Goal: Information Seeking & Learning: Learn about a topic

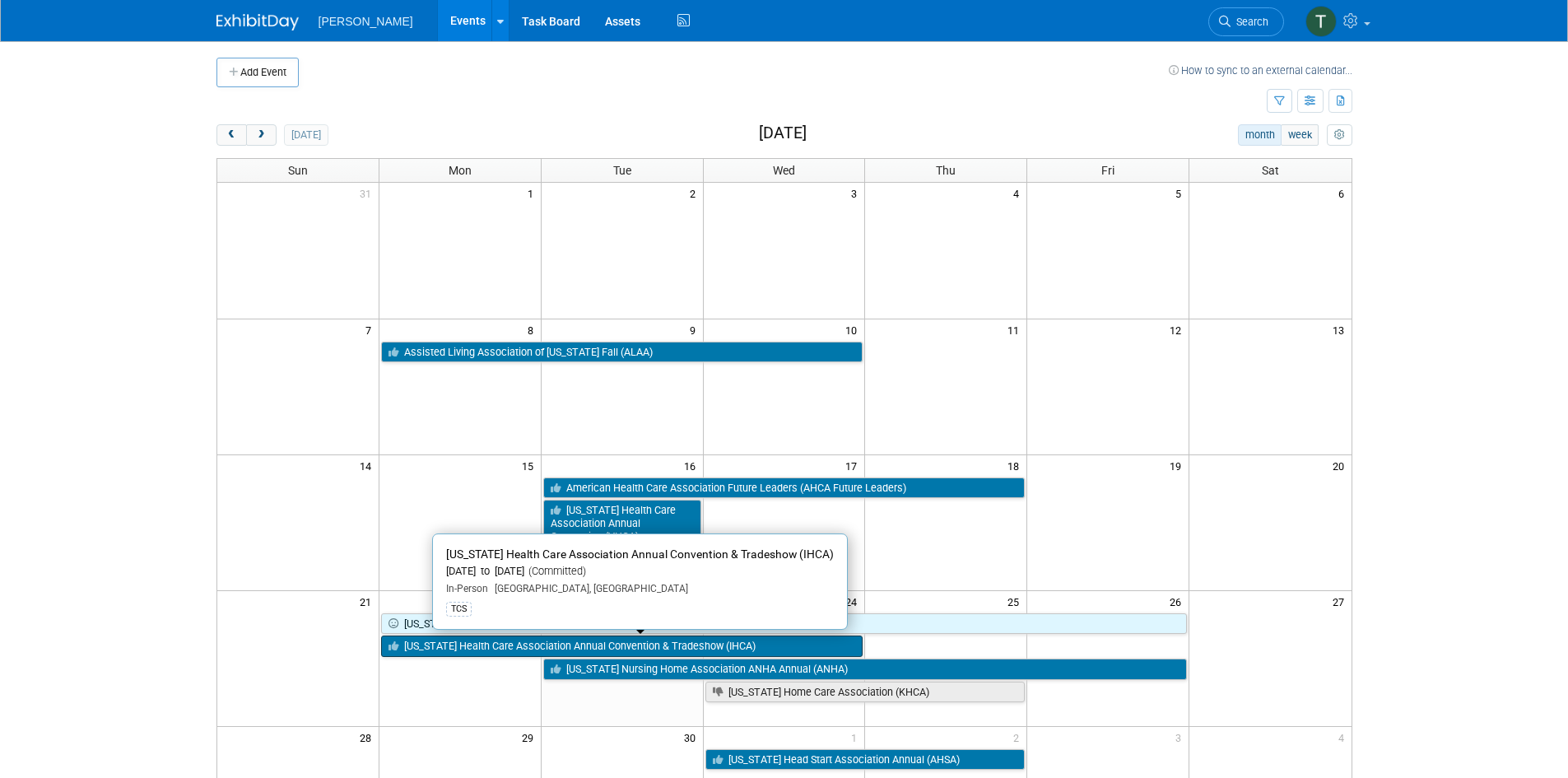
click at [551, 647] on link "[US_STATE] Health Care Association Annual Convention & Tradeshow (IHCA)" at bounding box center [622, 646] width 482 height 21
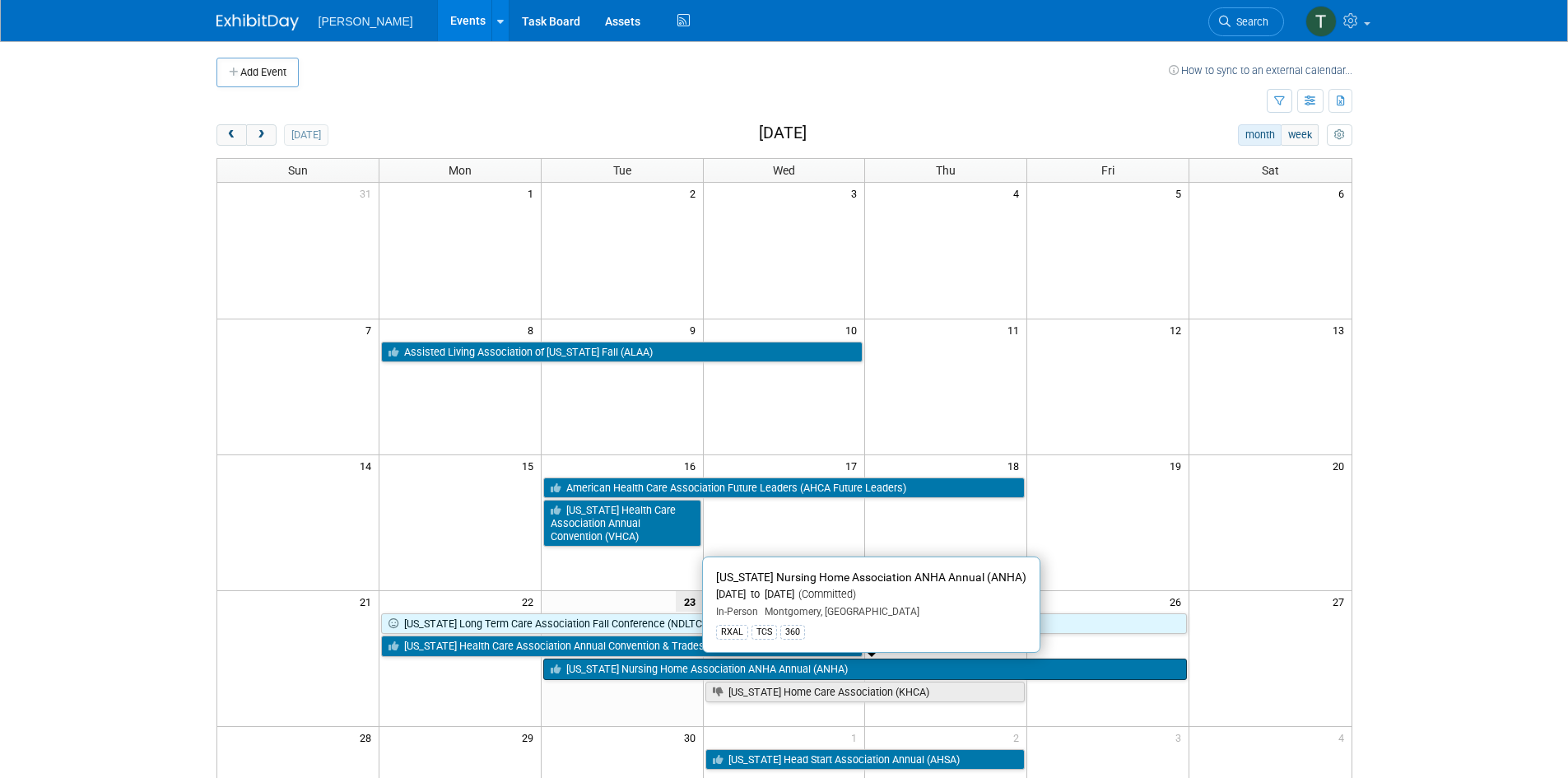
click at [861, 675] on link "[US_STATE] Nursing Home Association ANHA Annual (ANHA)" at bounding box center [865, 669] width 644 height 21
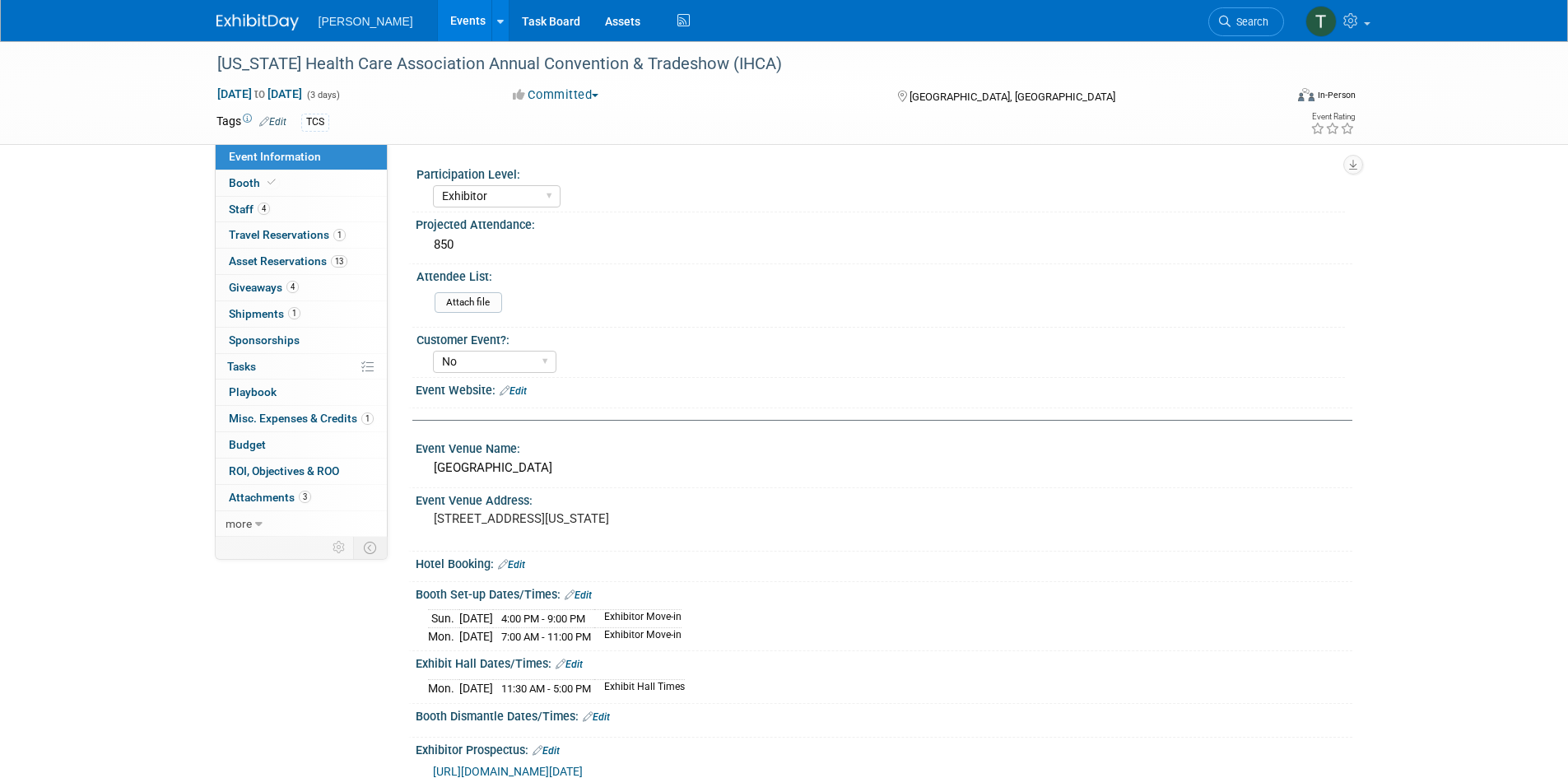
select select "Exhibitor"
select select "No"
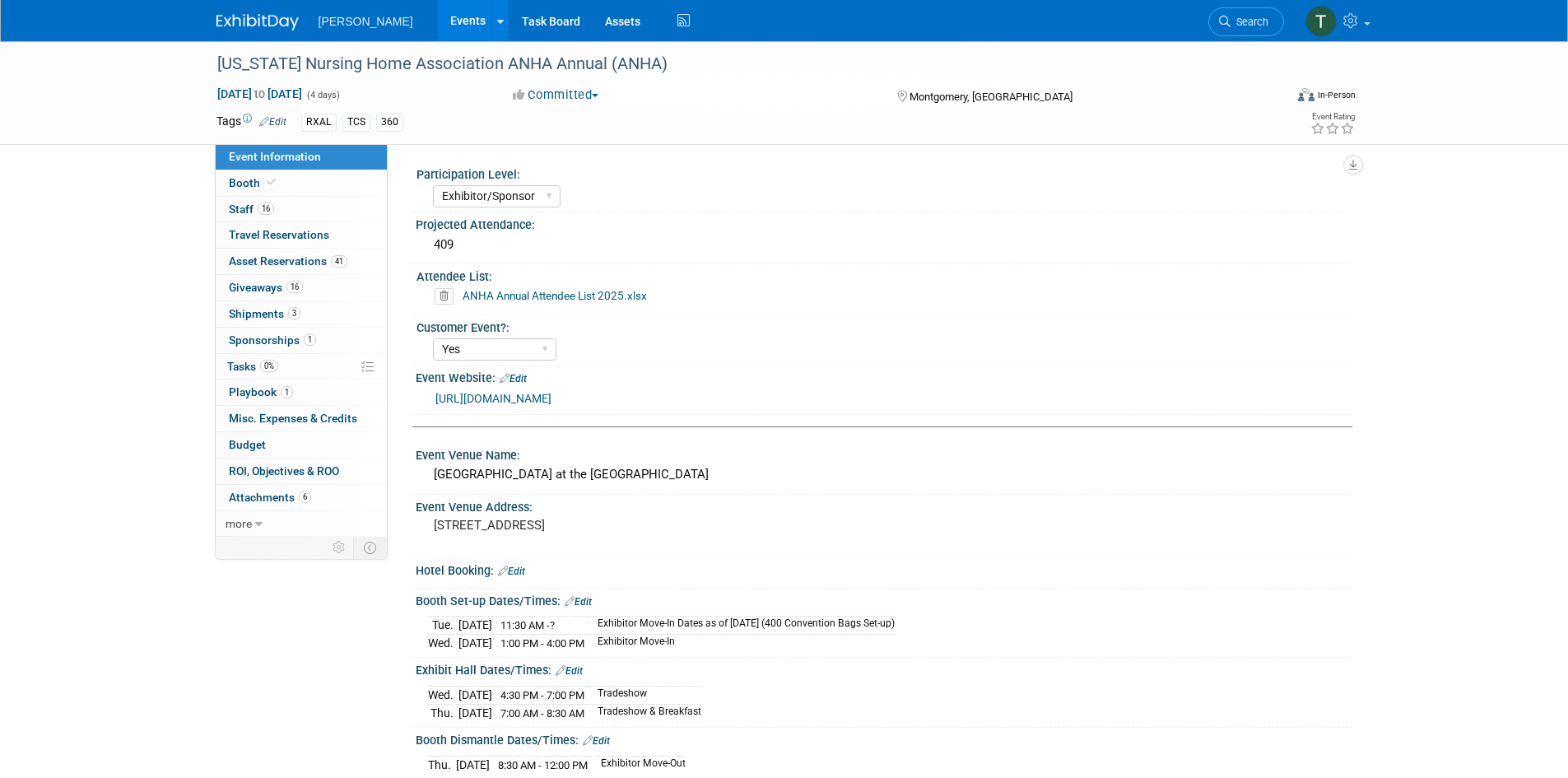
select select "Exhibitor/Sponsor"
select select "Yes"
click at [504, 399] on link "https://anha.org/" at bounding box center [493, 398] width 116 height 14
click at [438, 19] on link "Events" at bounding box center [468, 20] width 60 height 42
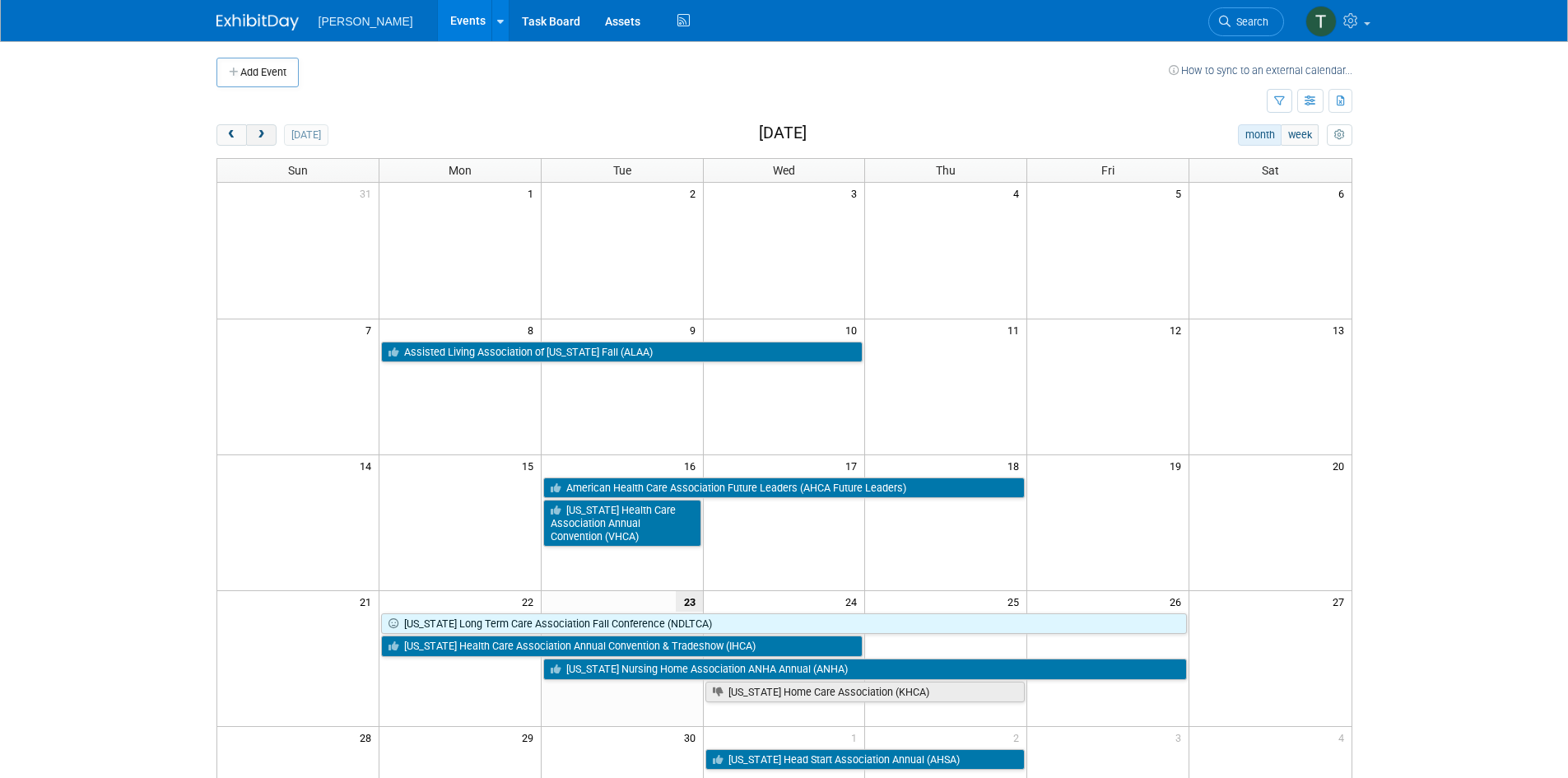
click at [262, 132] on span "next" at bounding box center [261, 135] width 13 height 11
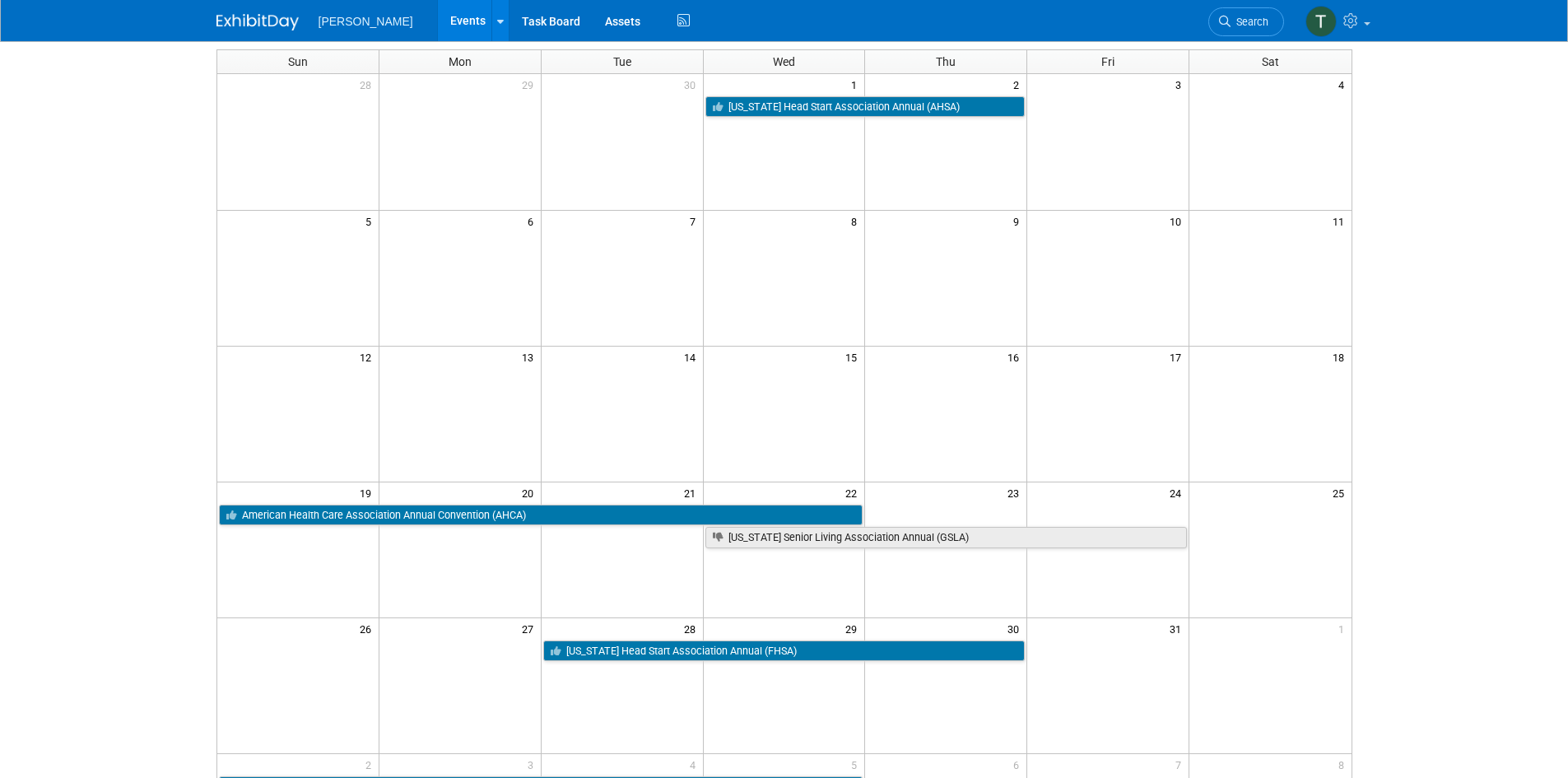
scroll to position [247, 0]
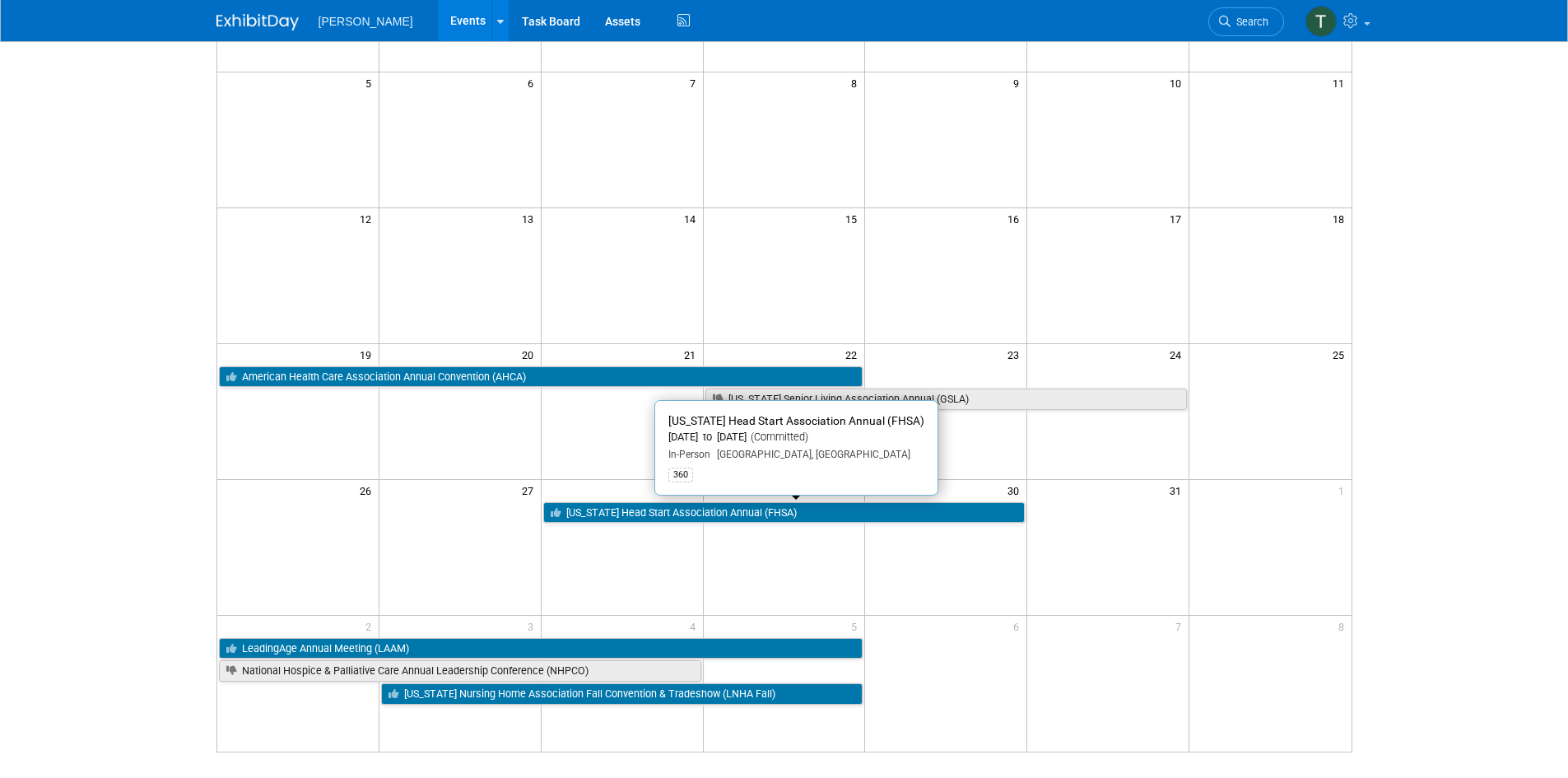
drag, startPoint x: 850, startPoint y: 513, endPoint x: 1485, endPoint y: 542, distance: 635.7
click at [1485, 531] on html "Turenne Events Add Event Bulk Upload Events Shareable Event Boards Recently Vie…" at bounding box center [784, 142] width 1568 height 778
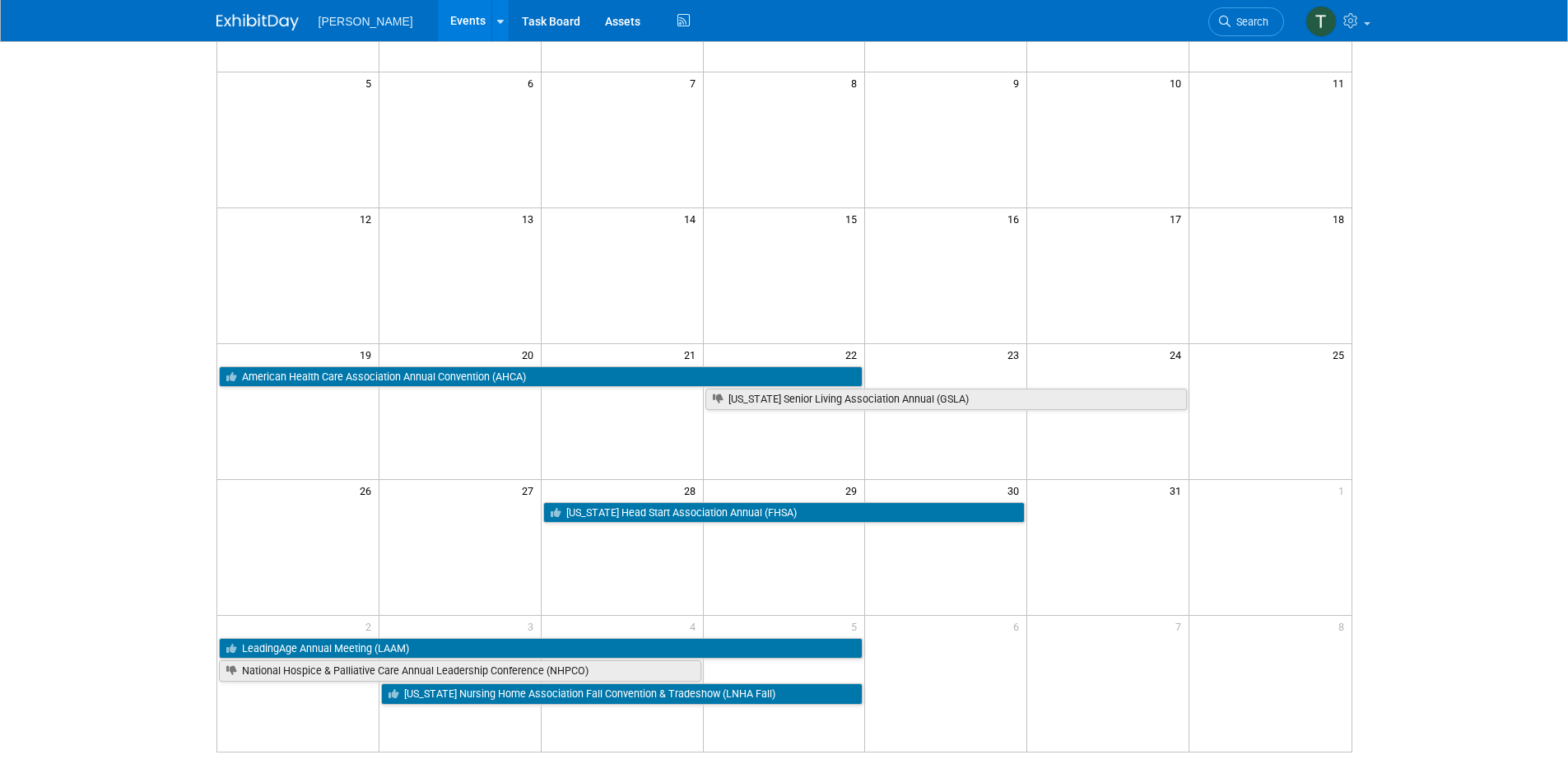
scroll to position [0, 0]
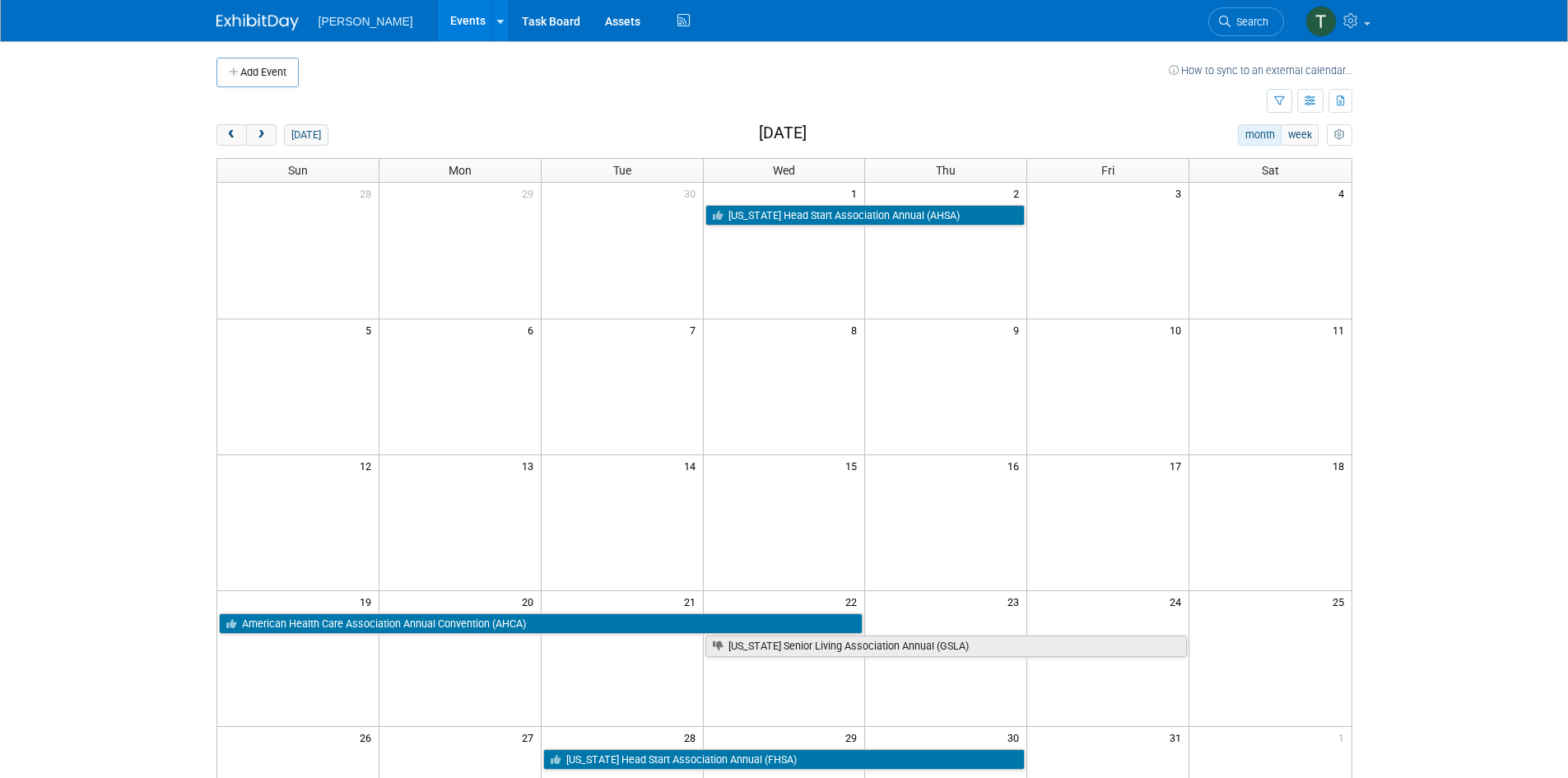
click at [438, 20] on link "Events" at bounding box center [468, 20] width 60 height 42
click at [1314, 105] on icon "button" at bounding box center [1310, 102] width 13 height 11
click at [1243, 186] on link "Detail View" at bounding box center [1240, 183] width 138 height 23
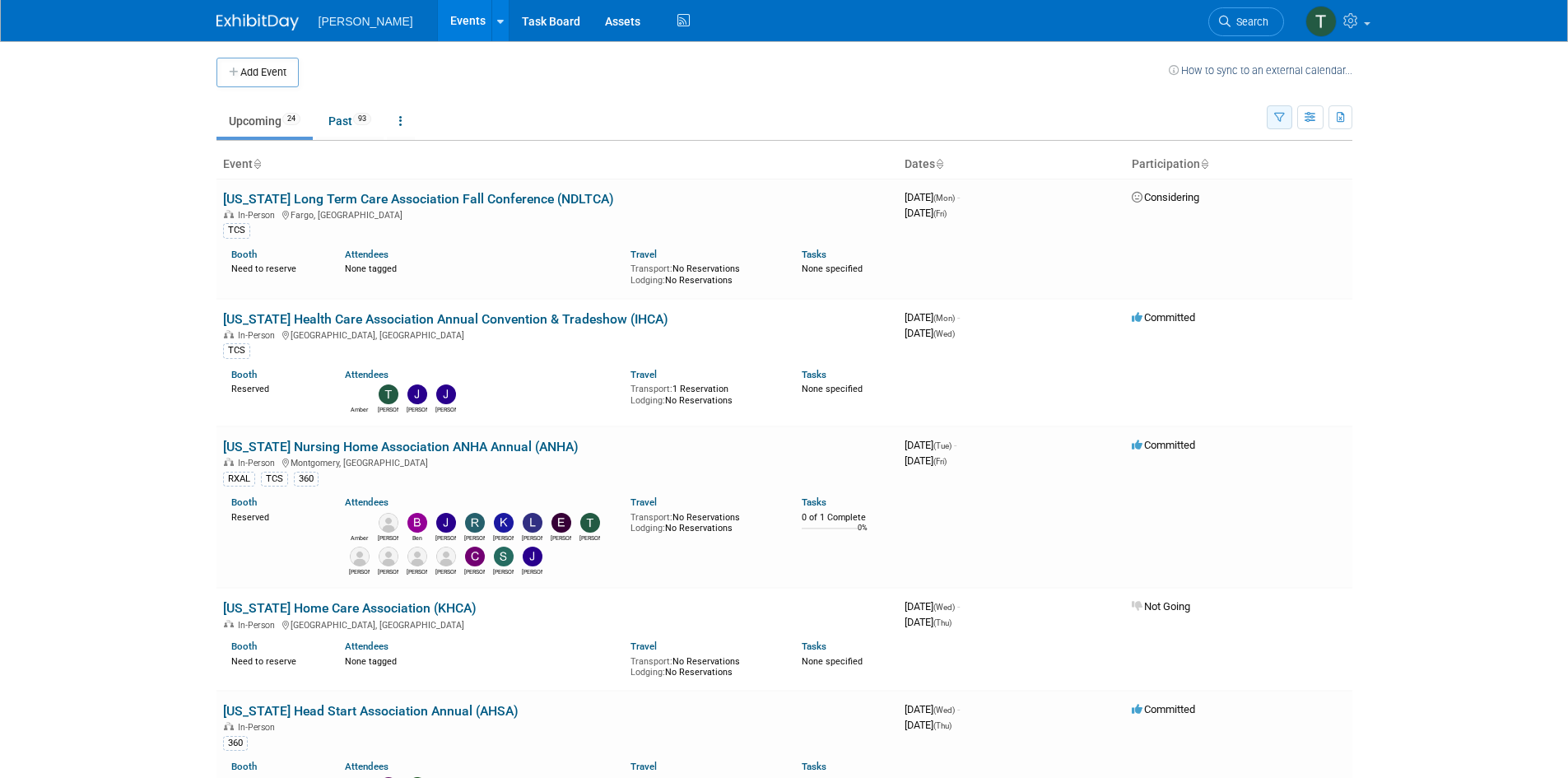
click at [1277, 123] on icon "button" at bounding box center [1279, 118] width 11 height 11
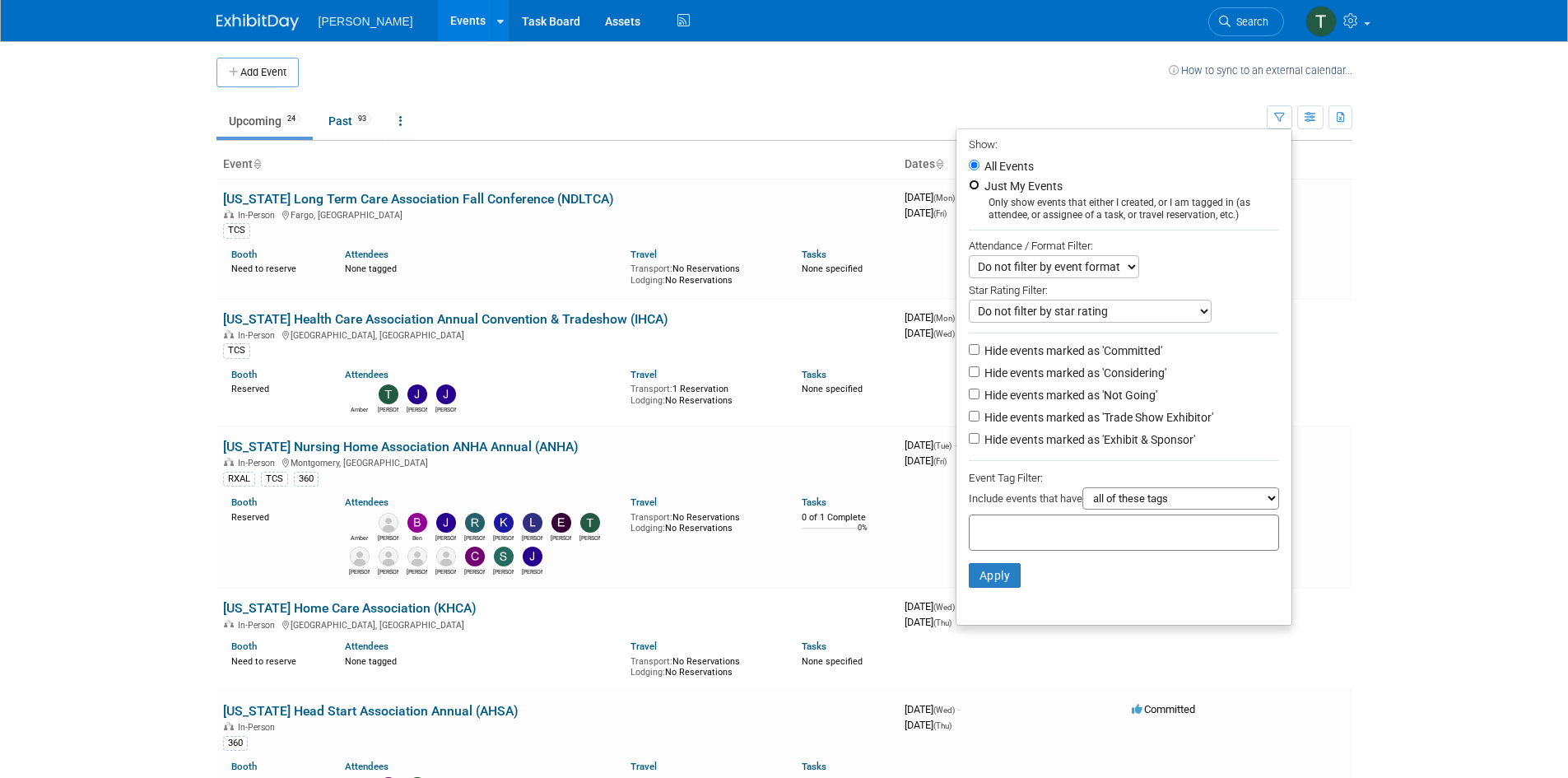
click at [968, 184] on input "Just My Events" at bounding box center [973, 185] width 11 height 11
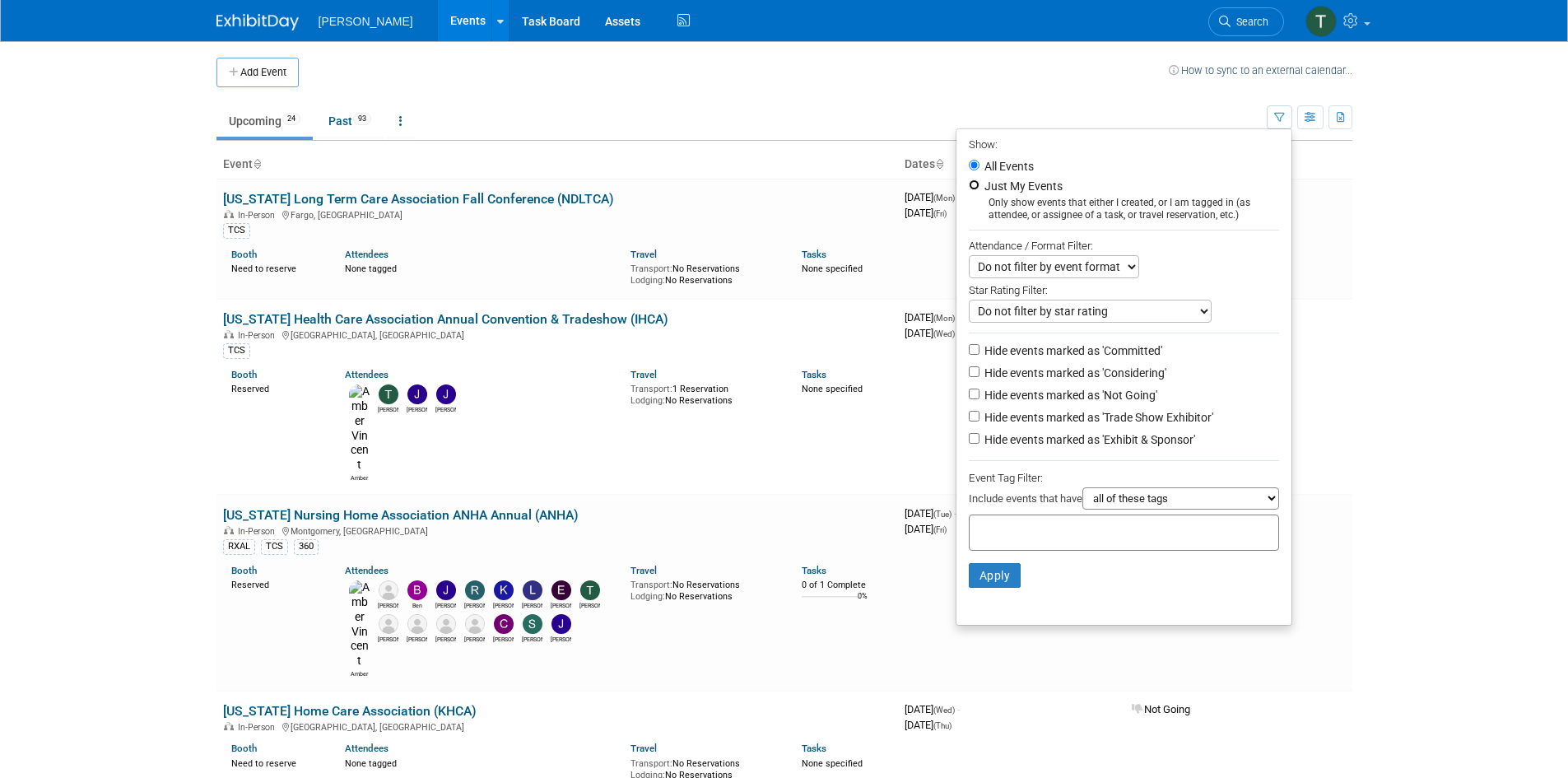
radio input "true"
click at [1145, 504] on select "all of these tags any one of these tags only and exactly these specific tags" at bounding box center [1181, 498] width 197 height 22
click at [1000, 275] on select "Do not filter by event format Only show In-Person events Only show Virtual even…" at bounding box center [1053, 266] width 170 height 23
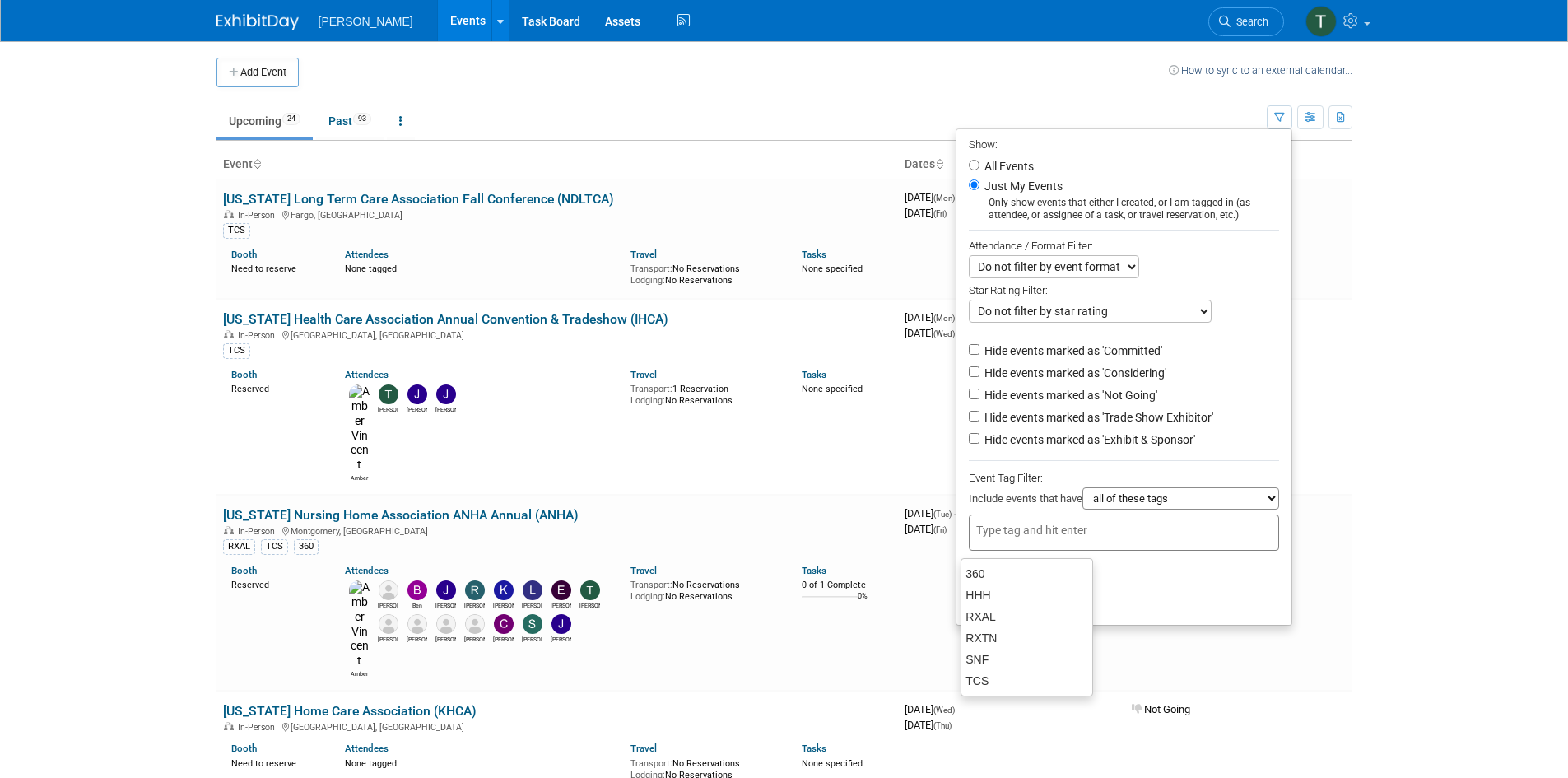
click at [1003, 538] on input "text" at bounding box center [1041, 530] width 131 height 16
click at [983, 679] on div "TCS" at bounding box center [1027, 681] width 132 height 23
type input "TCS"
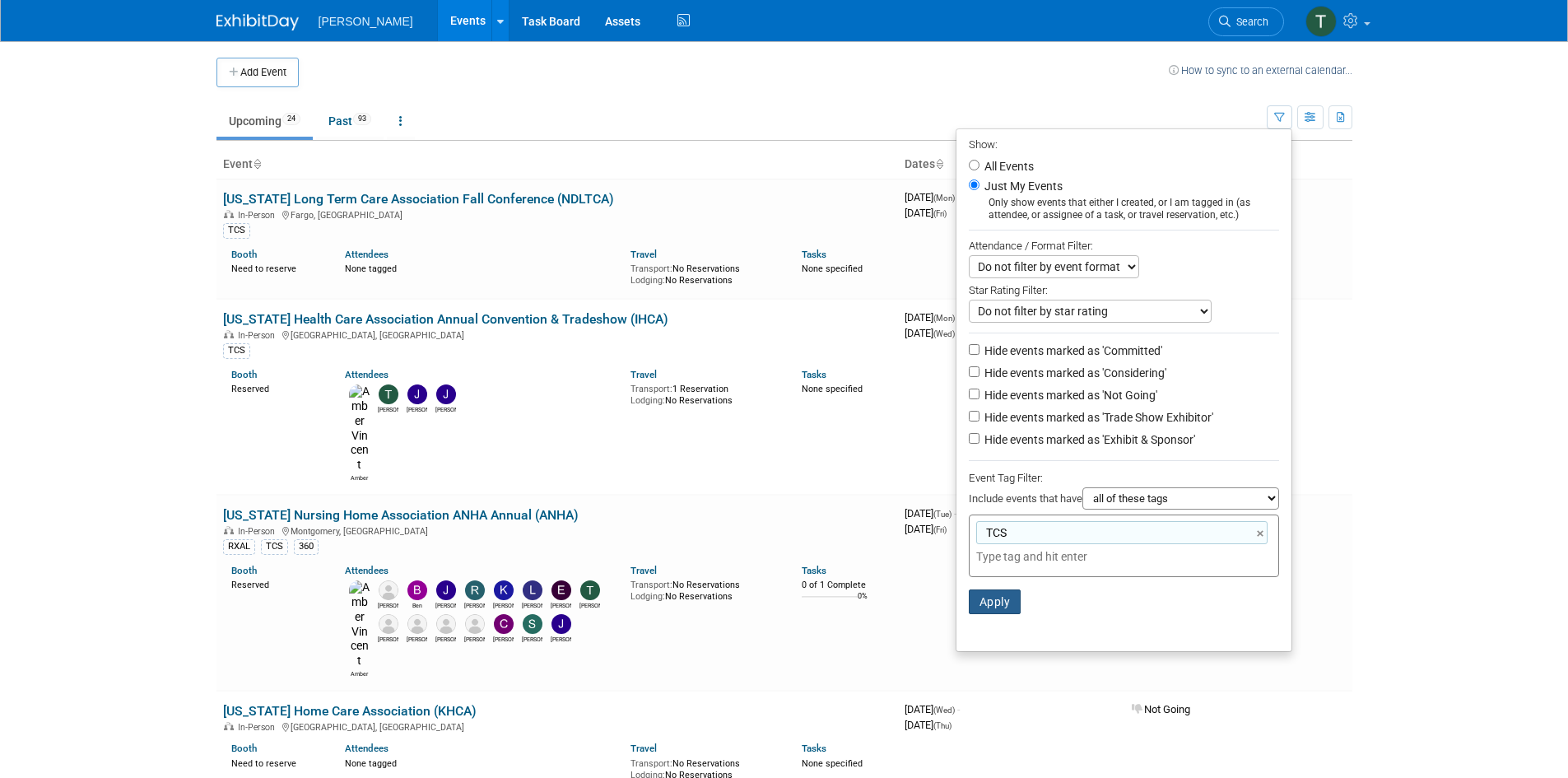
click at [989, 610] on button "Apply" at bounding box center [995, 602] width 53 height 25
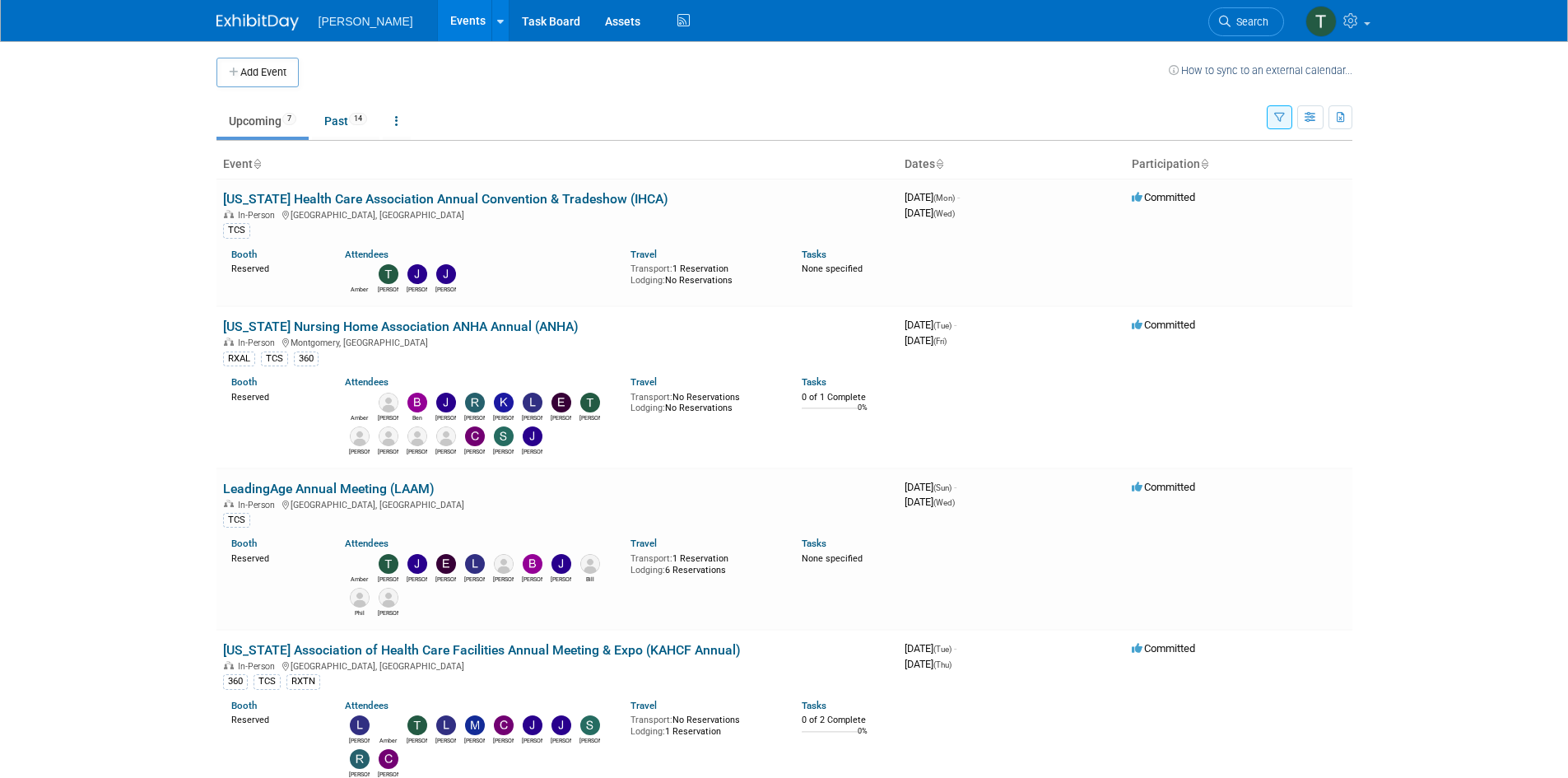
click at [1280, 115] on icon "button" at bounding box center [1279, 118] width 11 height 11
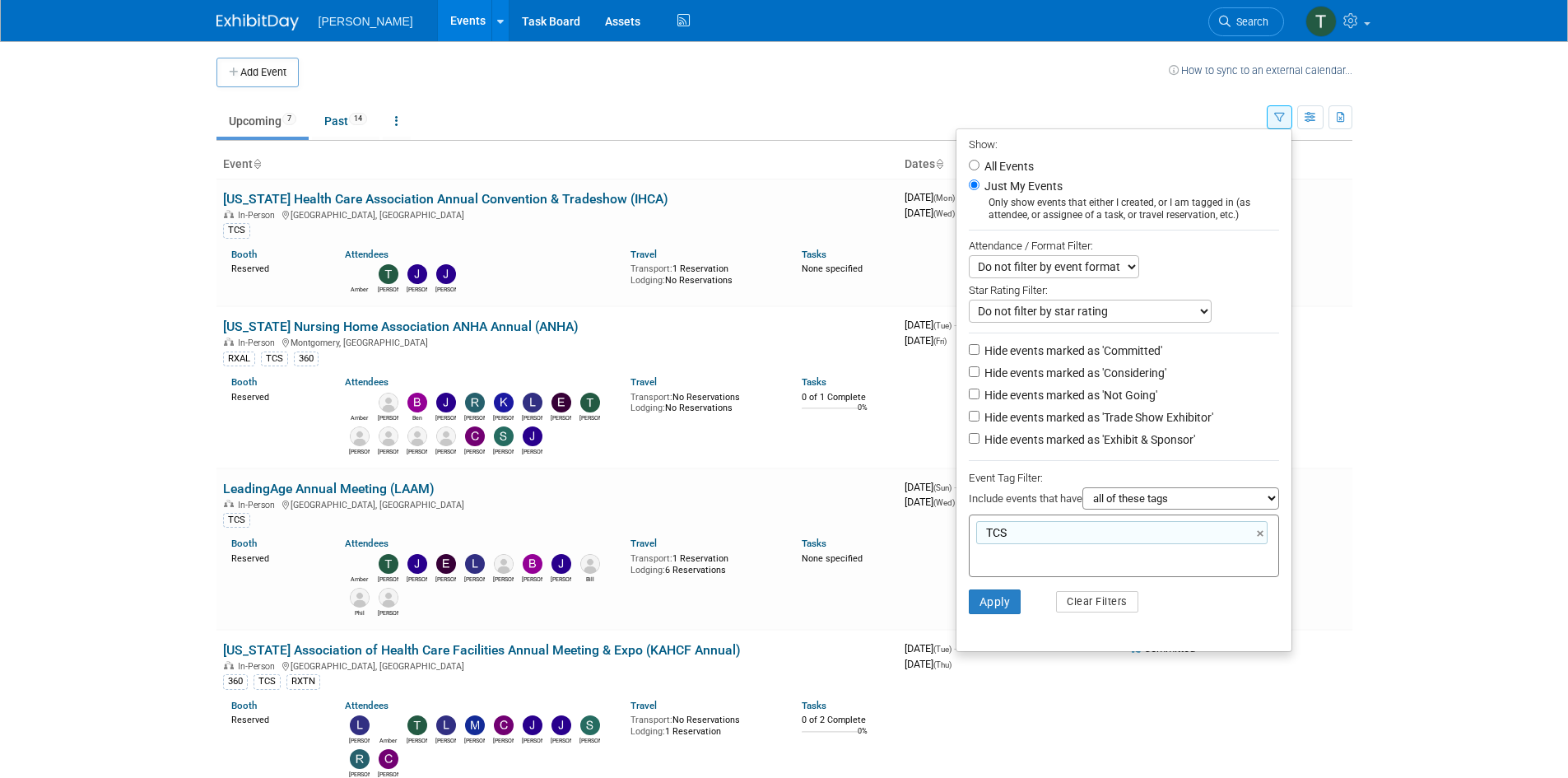
click at [1428, 399] on body "Turenne Events Add Event Bulk Upload Events Shareable Event Boards Recently Vie…" at bounding box center [784, 389] width 1568 height 778
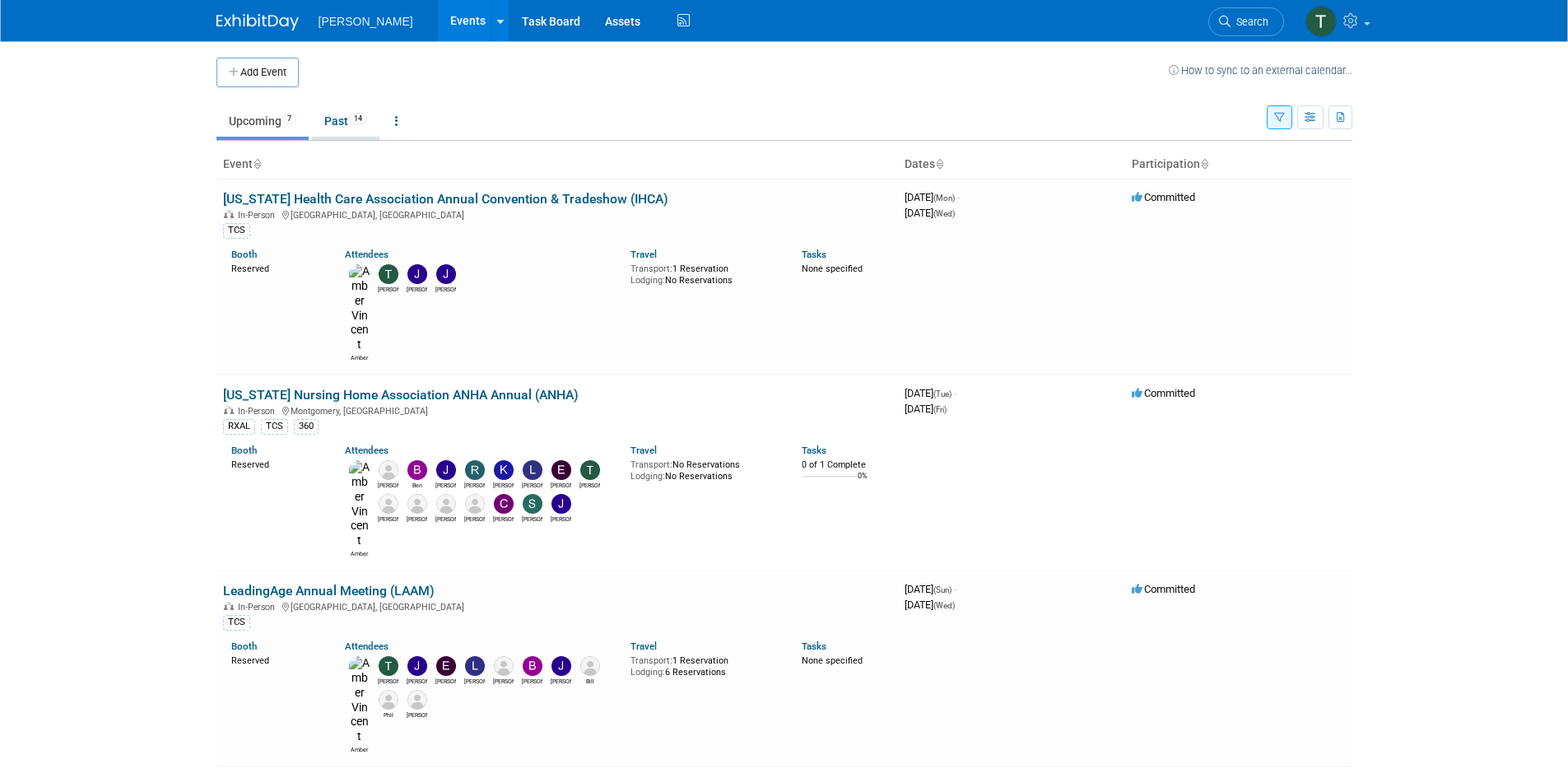
click at [331, 127] on link "Past 14" at bounding box center [346, 120] width 68 height 31
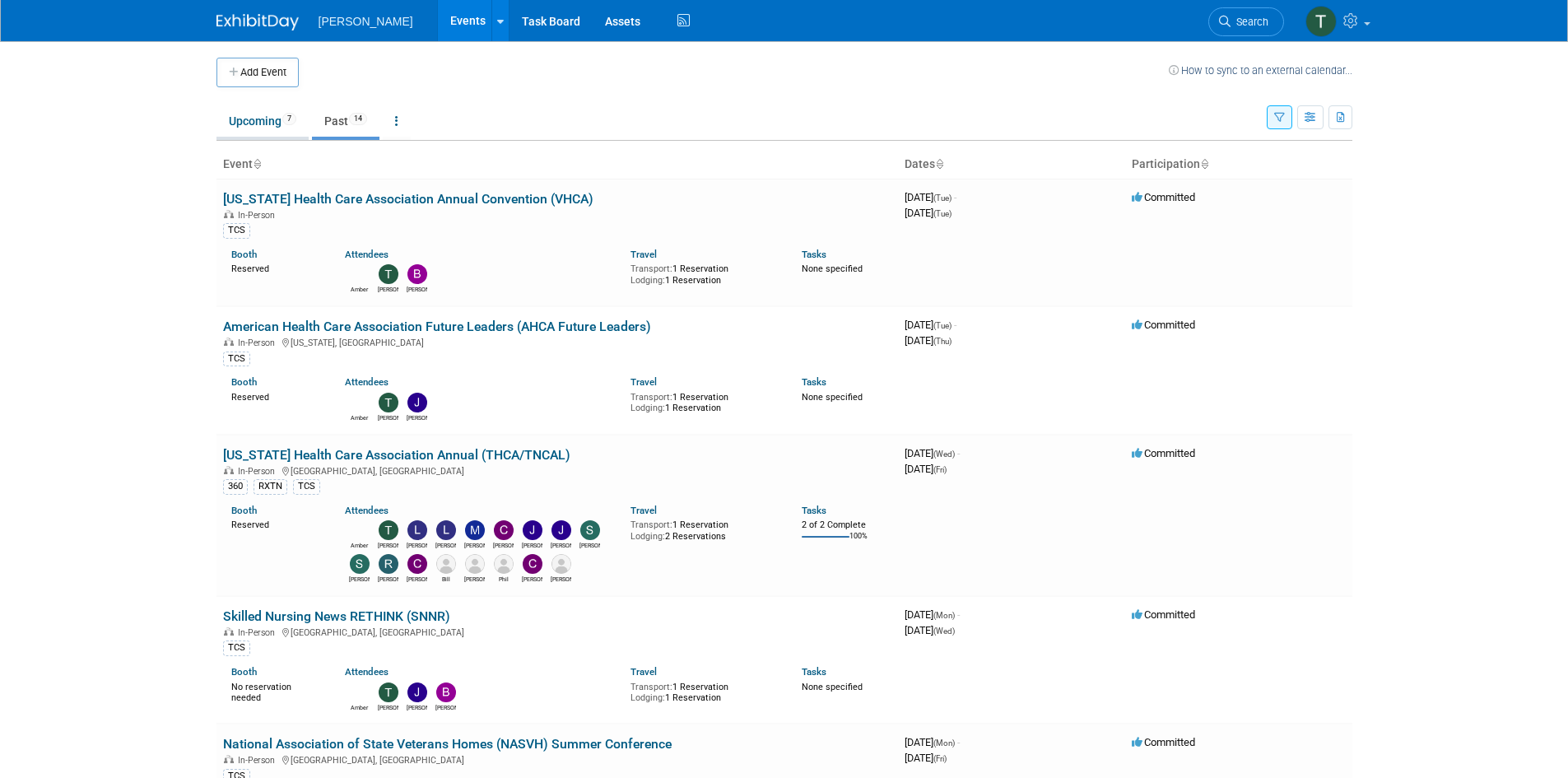
click at [246, 125] on link "Upcoming 7" at bounding box center [263, 120] width 92 height 31
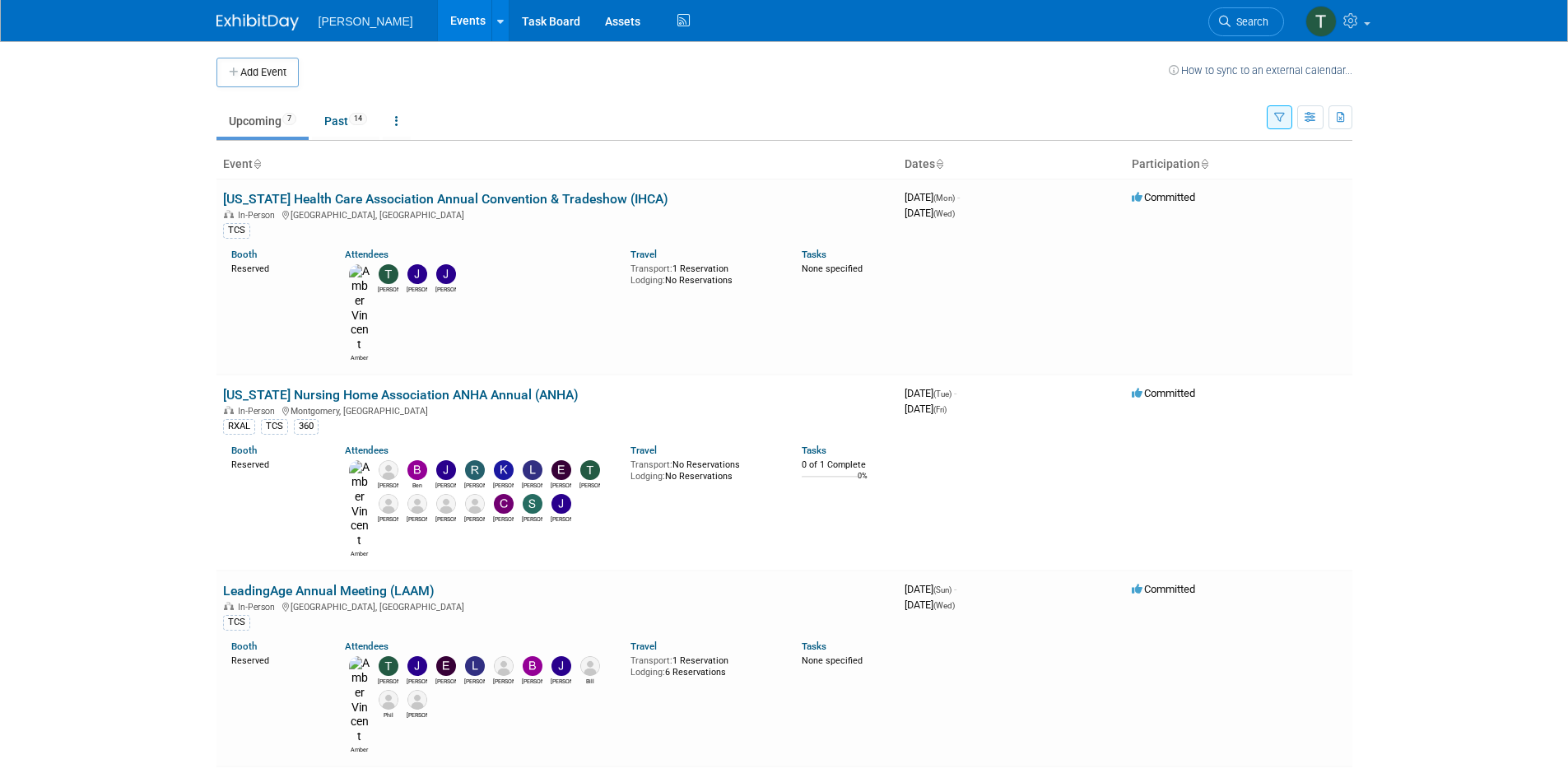
click at [246, 125] on link "Upcoming 7" at bounding box center [263, 120] width 92 height 31
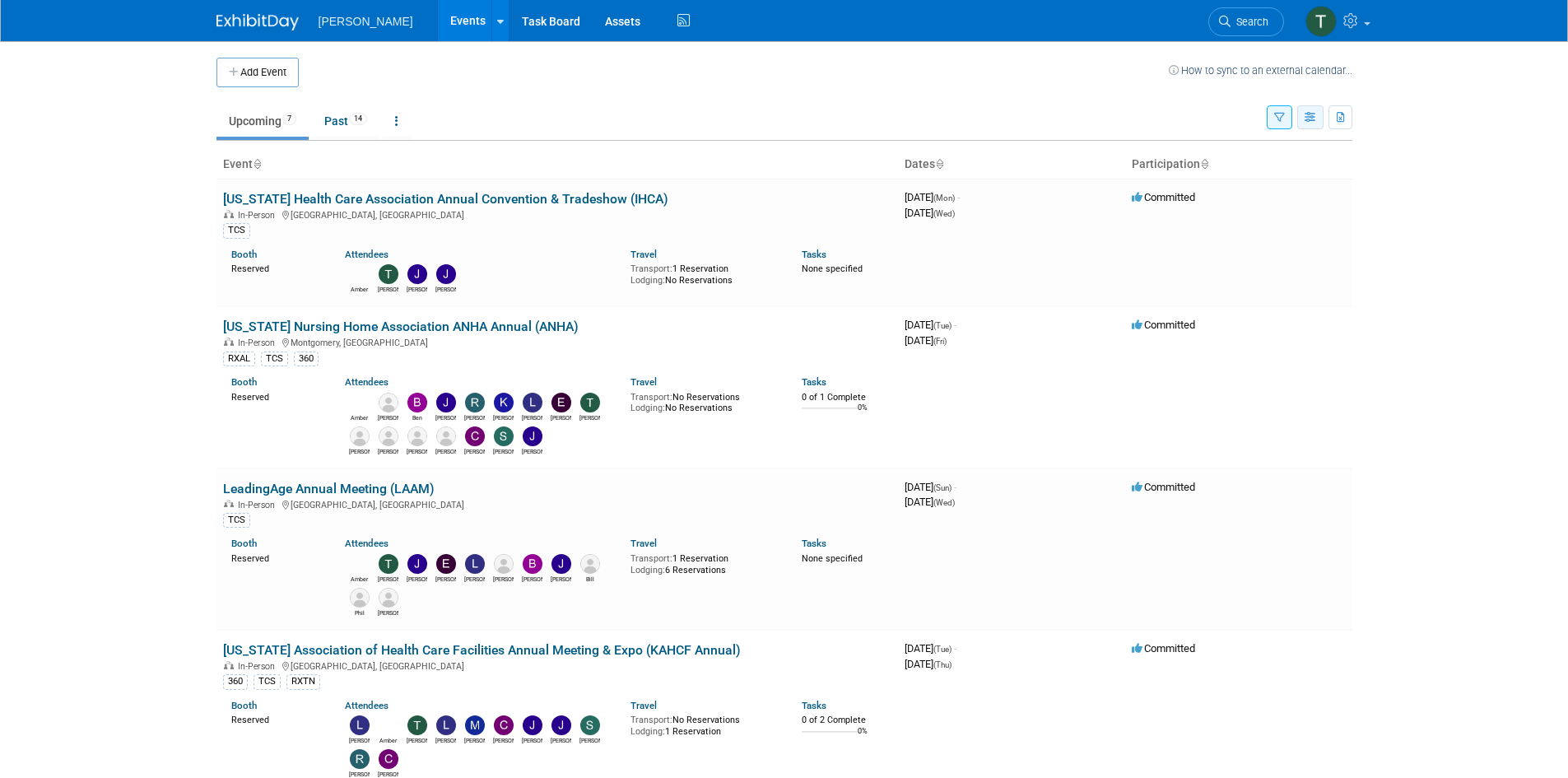
click at [1308, 120] on icon "button" at bounding box center [1310, 118] width 13 height 11
click at [1250, 231] on link "Calendar View" at bounding box center [1240, 225] width 138 height 23
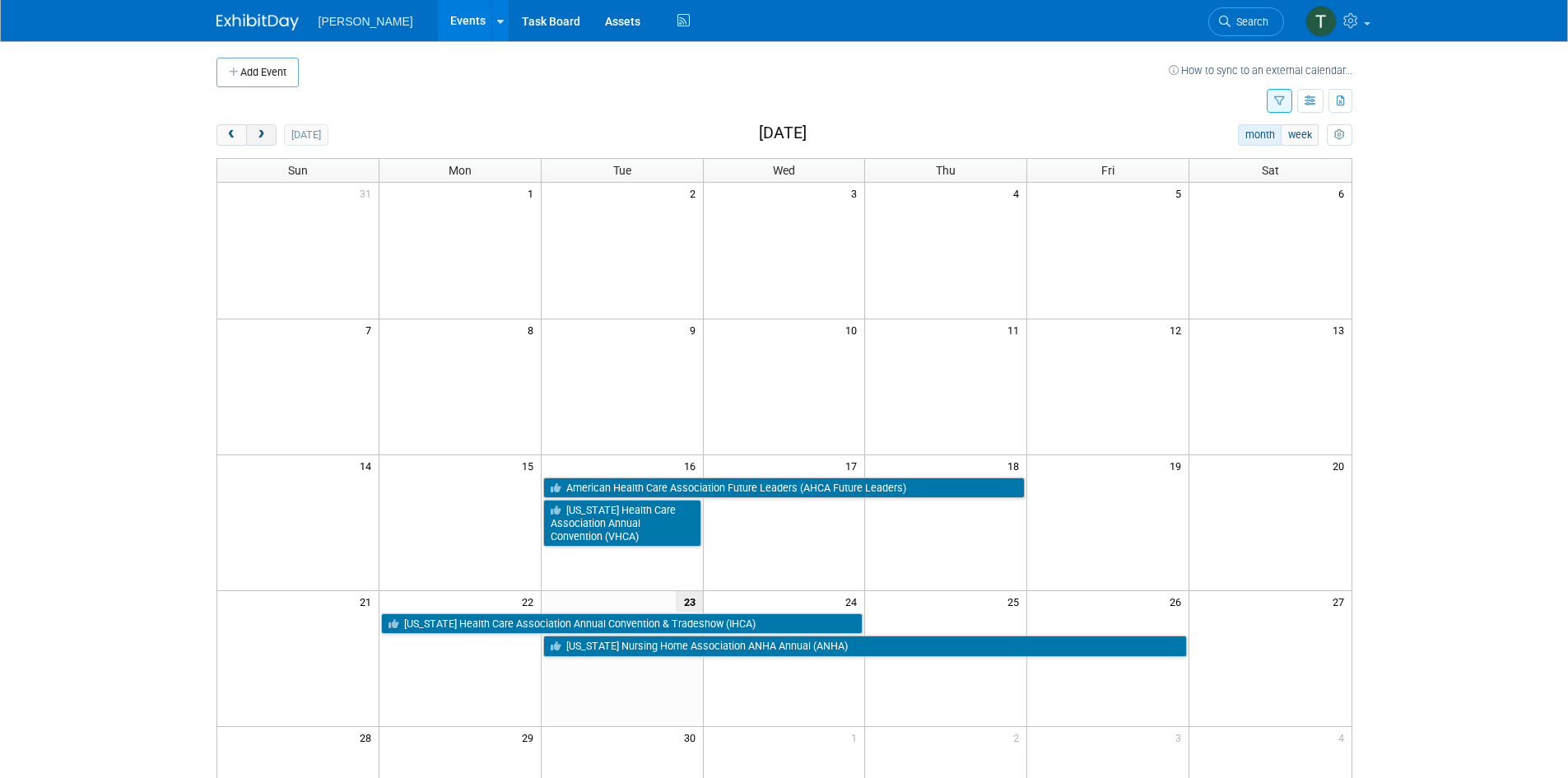
click at [257, 136] on span "next" at bounding box center [261, 135] width 13 height 11
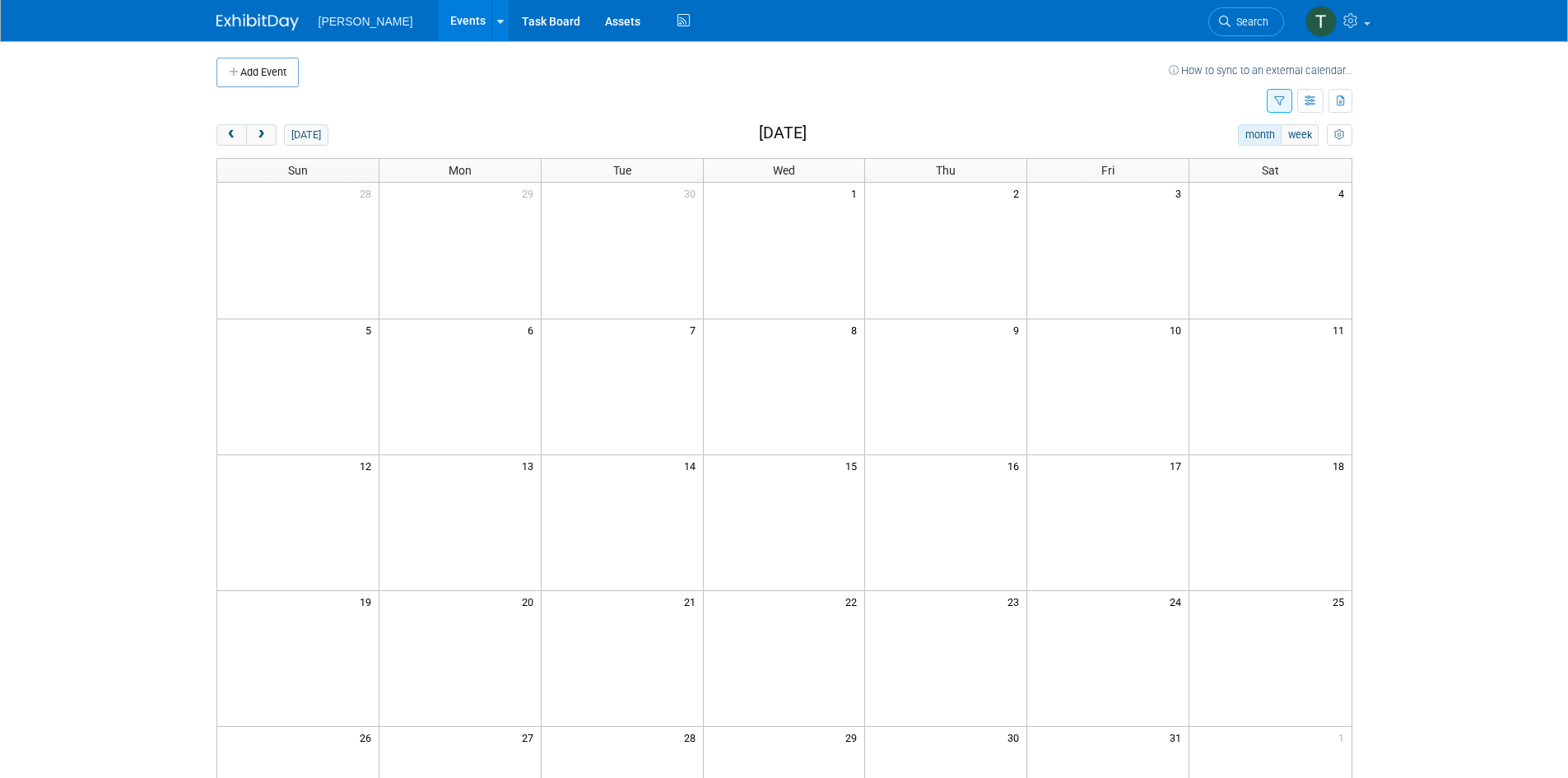
click at [327, 21] on span "[PERSON_NAME]" at bounding box center [366, 21] width 95 height 14
click at [497, 20] on icon at bounding box center [501, 21] width 7 height 11
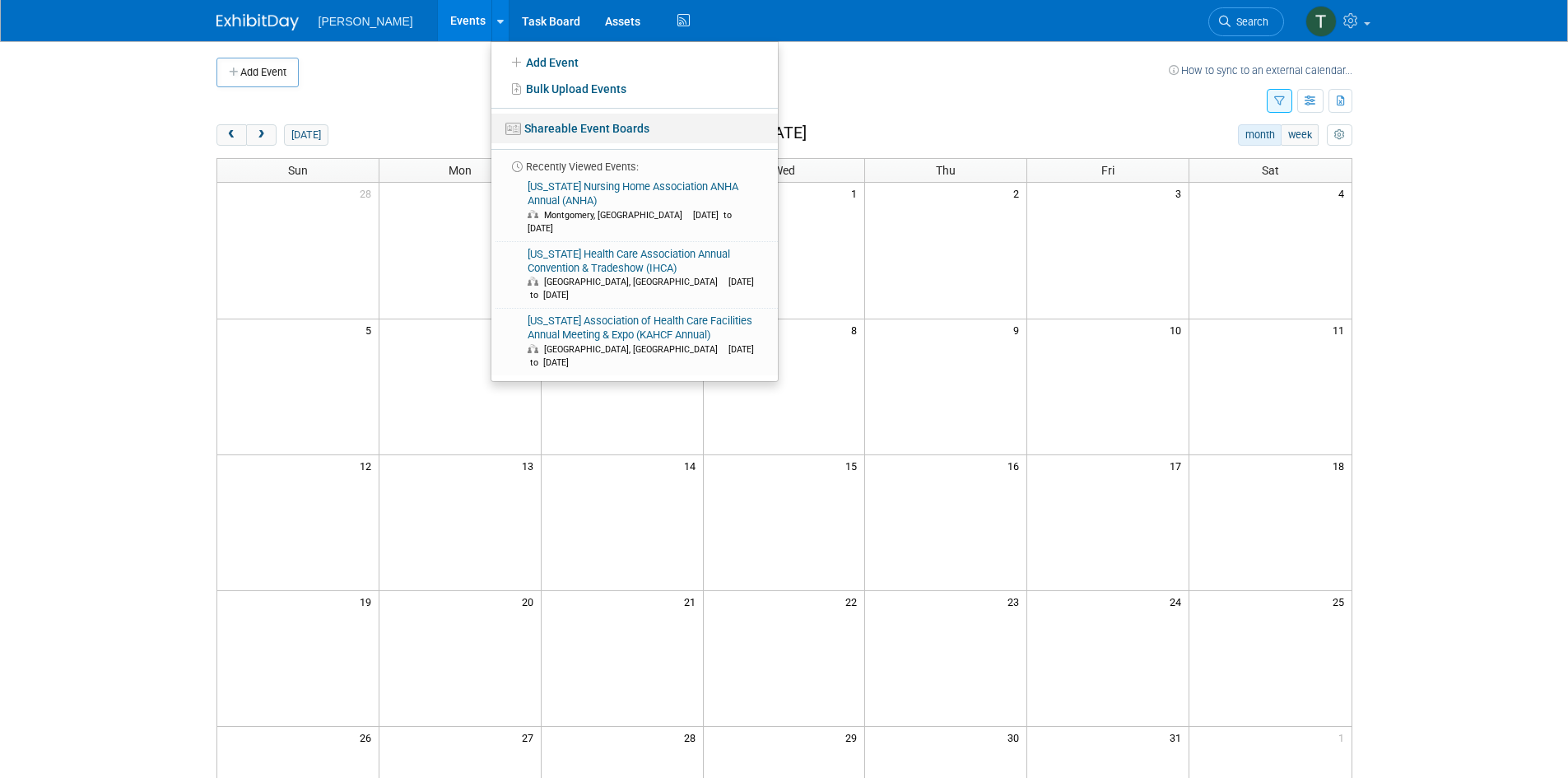
click at [503, 123] on link "Shareable Event Boards" at bounding box center [634, 128] width 286 height 30
